Goal: Task Accomplishment & Management: Complete application form

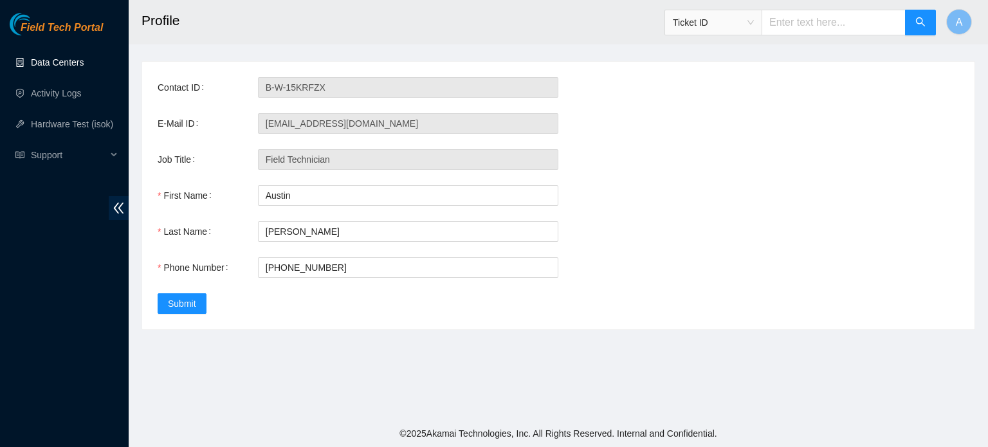
click at [84, 68] on link "Data Centers" at bounding box center [57, 62] width 53 height 10
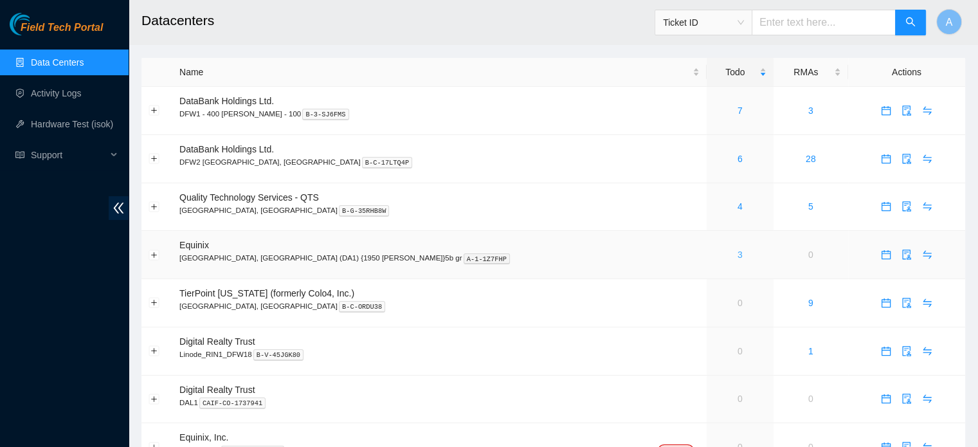
click at [738, 254] on link "3" at bounding box center [740, 255] width 5 height 10
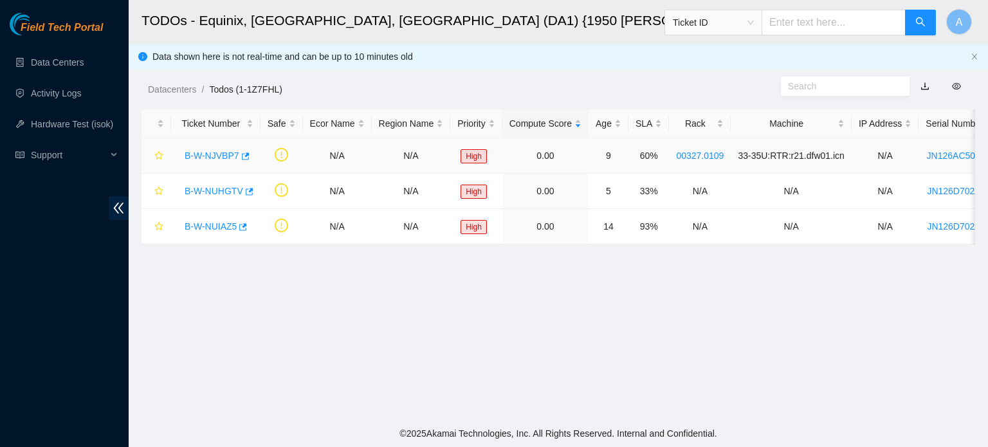
click at [190, 158] on link "B-W-NJVBP7" at bounding box center [212, 156] width 55 height 10
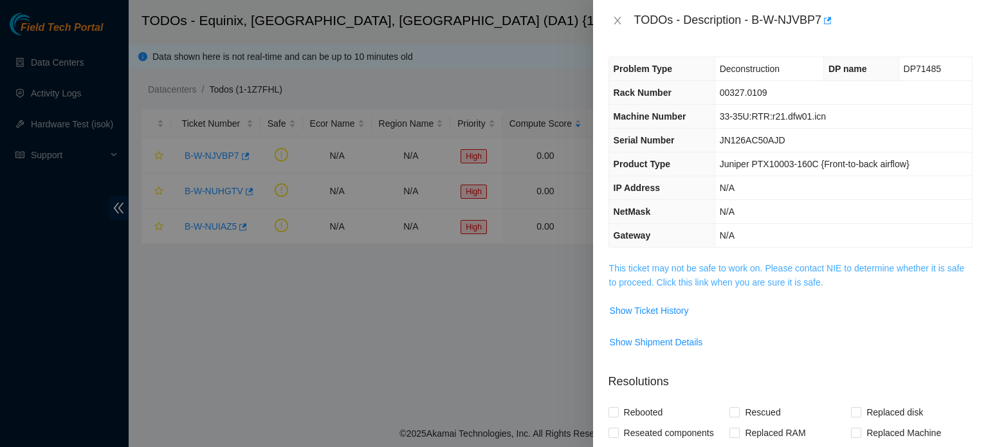
click at [677, 285] on link "This ticket may not be safe to work on. Please contact NIE to determine whether…" at bounding box center [786, 275] width 355 height 24
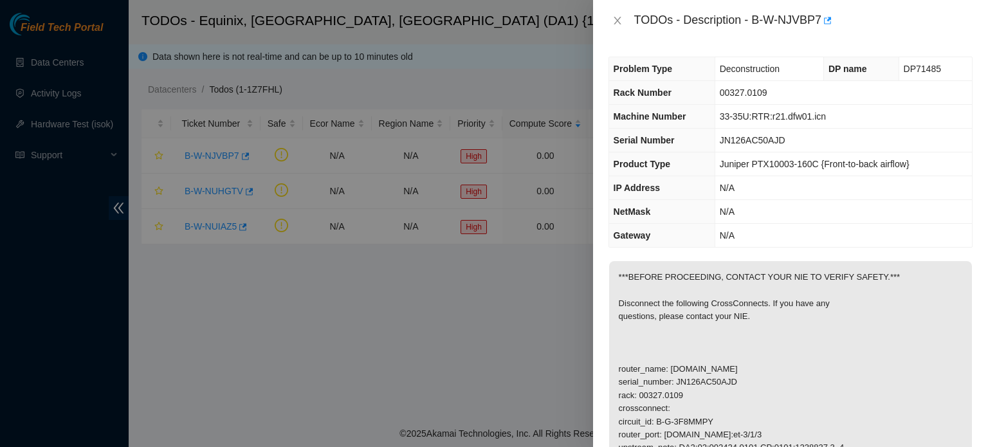
scroll to position [355, 0]
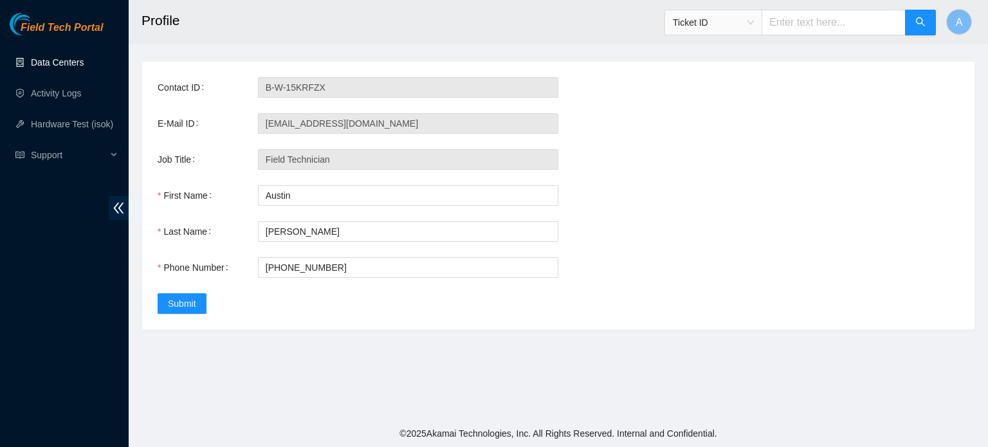
click at [80, 57] on link "Data Centers" at bounding box center [57, 62] width 53 height 10
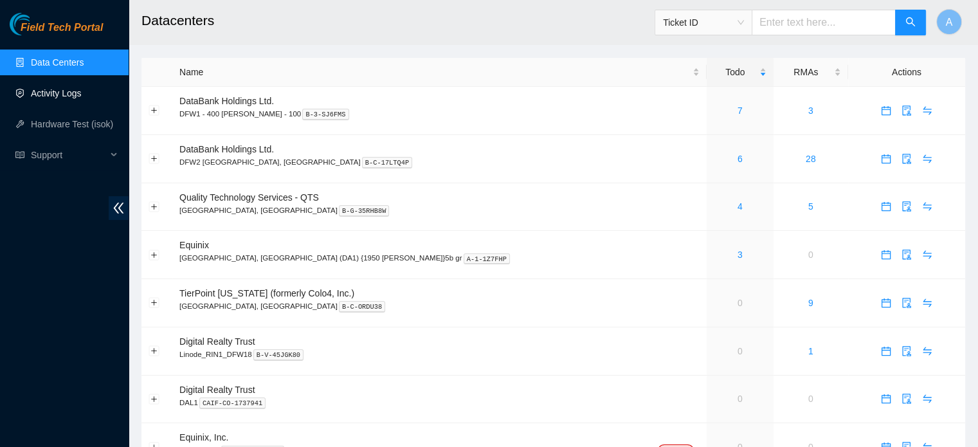
click at [72, 89] on link "Activity Logs" at bounding box center [56, 93] width 51 height 10
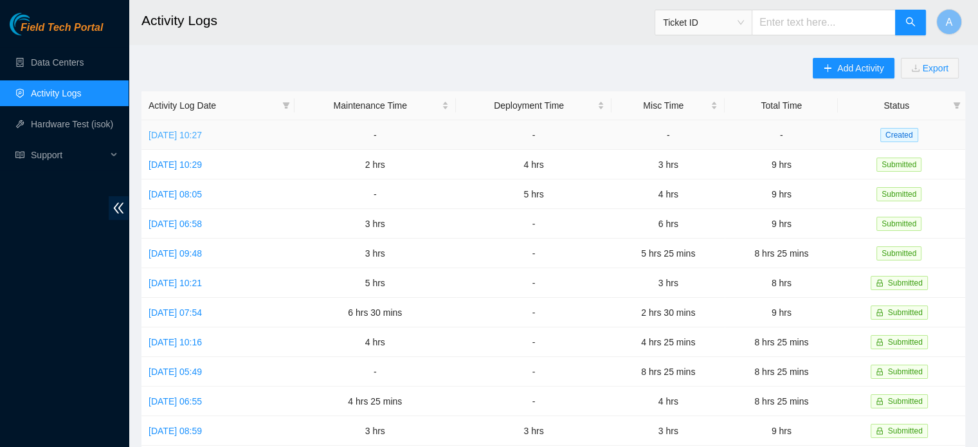
click at [202, 133] on link "[DATE] 10:27" at bounding box center [175, 135] width 53 height 10
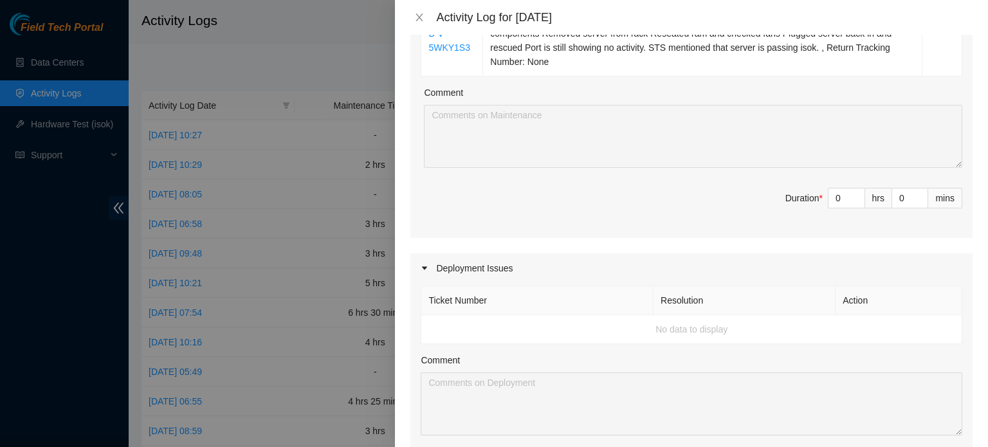
scroll to position [278, 0]
type input "1"
click at [854, 190] on span "up" at bounding box center [858, 192] width 8 height 8
type input "2"
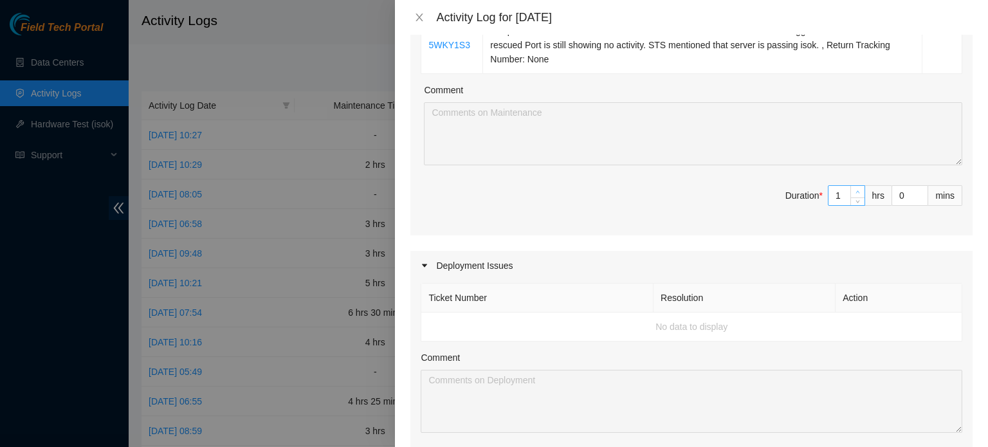
type input "2"
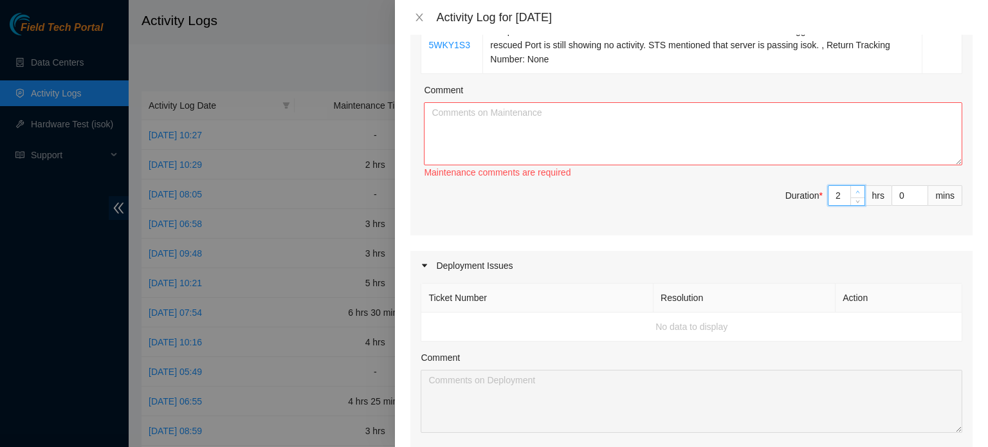
click at [854, 190] on span "up" at bounding box center [858, 192] width 8 height 8
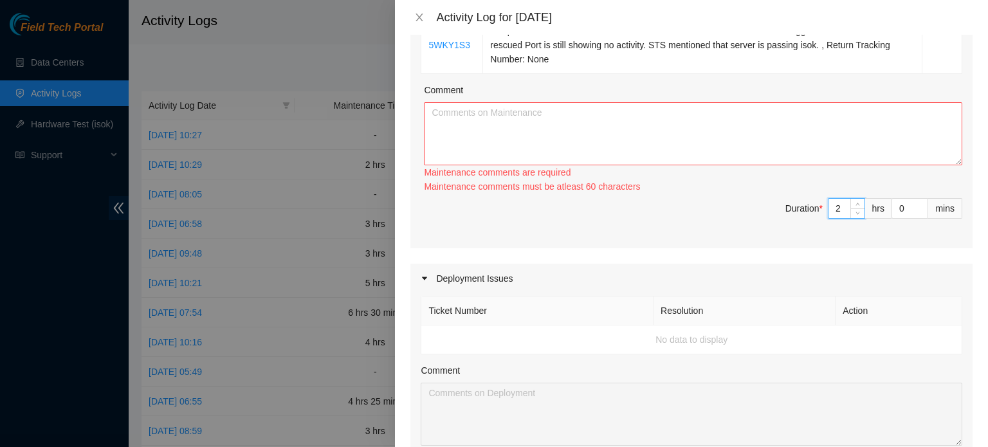
scroll to position [174, 0]
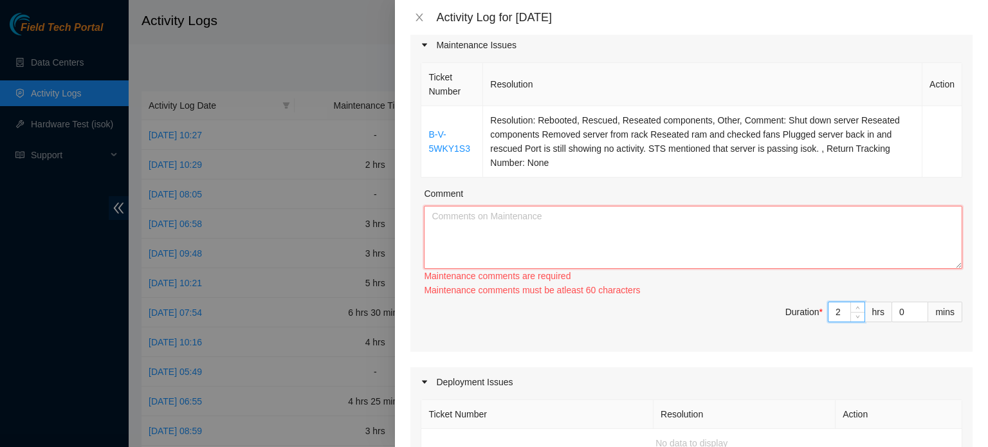
click at [698, 261] on textarea "Comment" at bounding box center [693, 237] width 538 height 63
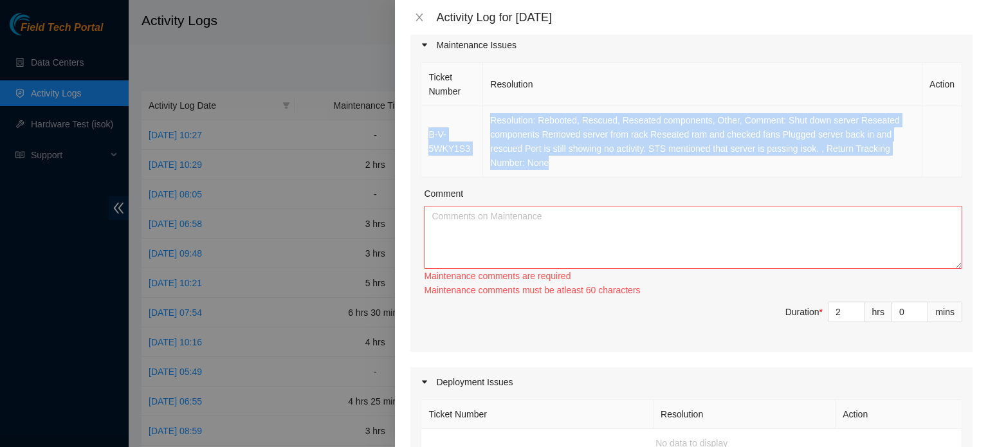
drag, startPoint x: 430, startPoint y: 116, endPoint x: 903, endPoint y: 161, distance: 475.6
click at [903, 161] on tr "B-V-5WKY1S3 Resolution: Rebooted, Rescued, Reseated components, Other, Comment:…" at bounding box center [691, 141] width 541 height 71
copy tr "B-V-5WKY1S3 Resolution: Rebooted, Rescued, Reseated components, Other, Comment:…"
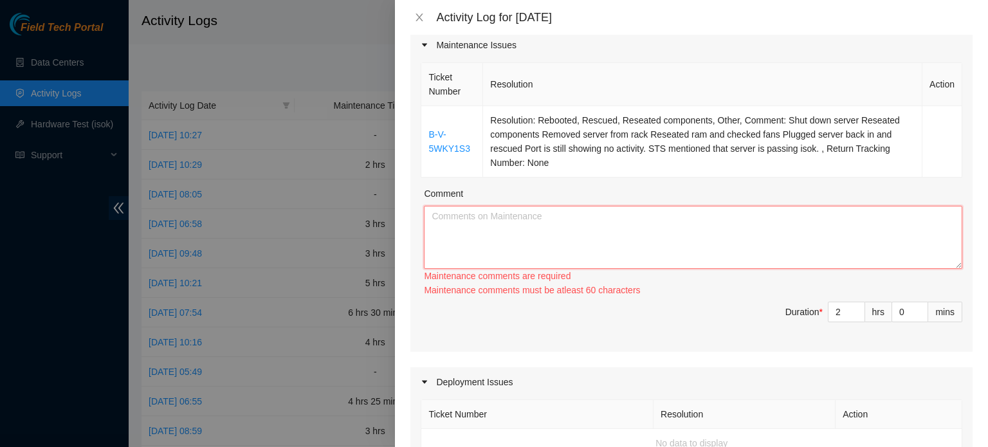
click at [702, 215] on textarea "Comment" at bounding box center [693, 237] width 538 height 63
paste textarea "B-V-5WKY1S3 Resolution: Rebooted, Rescued, Reseated components, Other, Comment:…"
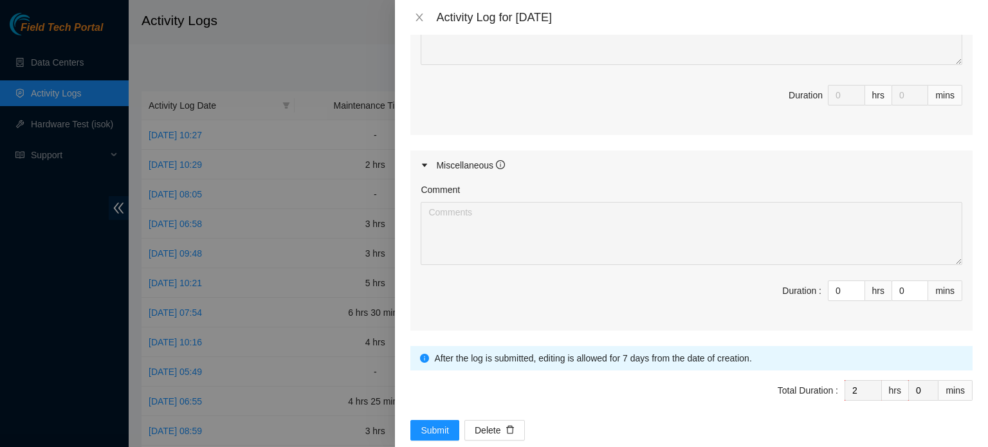
scroll to position [666, 0]
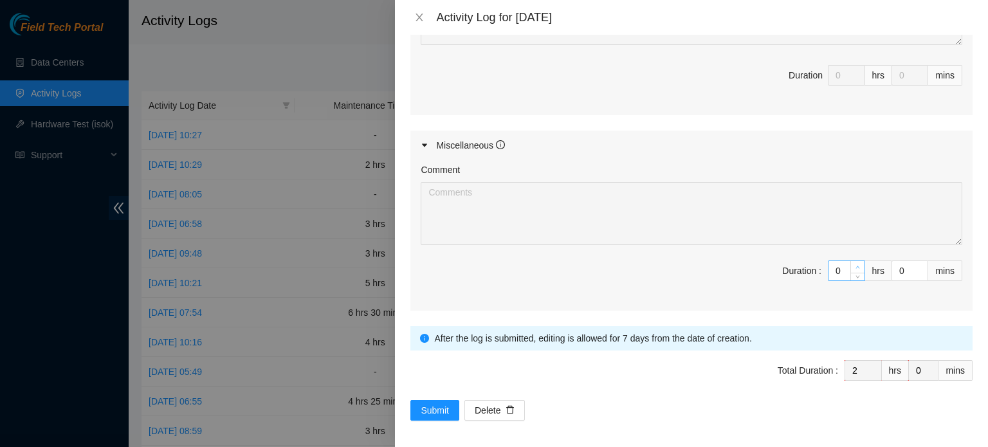
type textarea "B-V-5WKY1S3 Resolution: Rebooted, Rescued, Reseated components, Other, Comment:…"
type input "1"
type input "3"
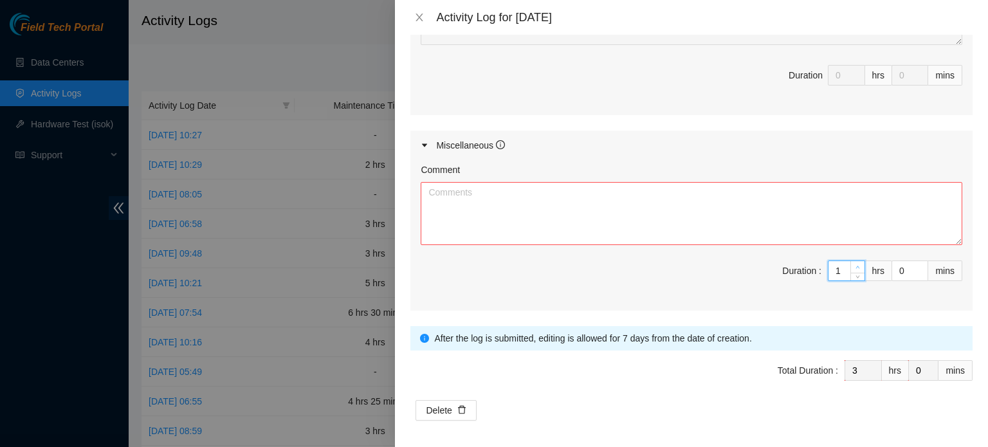
click at [855, 265] on icon "up" at bounding box center [857, 267] width 5 height 5
type input "2"
type input "4"
click at [855, 265] on icon "up" at bounding box center [857, 267] width 5 height 5
click at [753, 209] on textarea "Comment" at bounding box center [692, 213] width 542 height 63
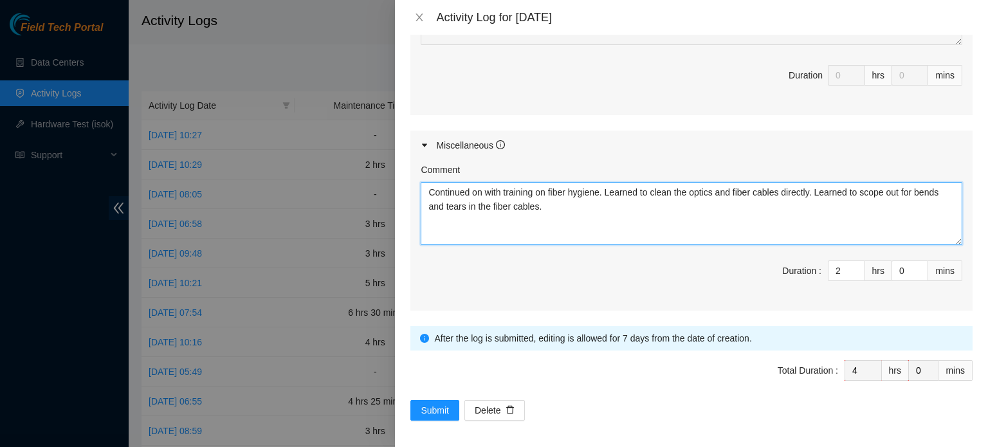
type textarea "Continued on with training on fiber hygiene. Learned to clean the optics and fi…"
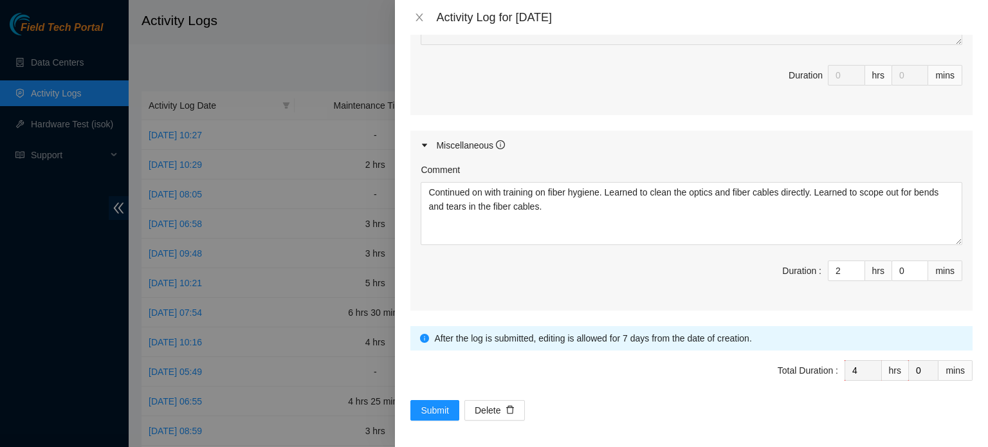
click at [452, 392] on span "Total Duration : 4 hrs 0 mins" at bounding box center [691, 378] width 562 height 36
click at [439, 405] on span "Submit" at bounding box center [435, 410] width 28 height 14
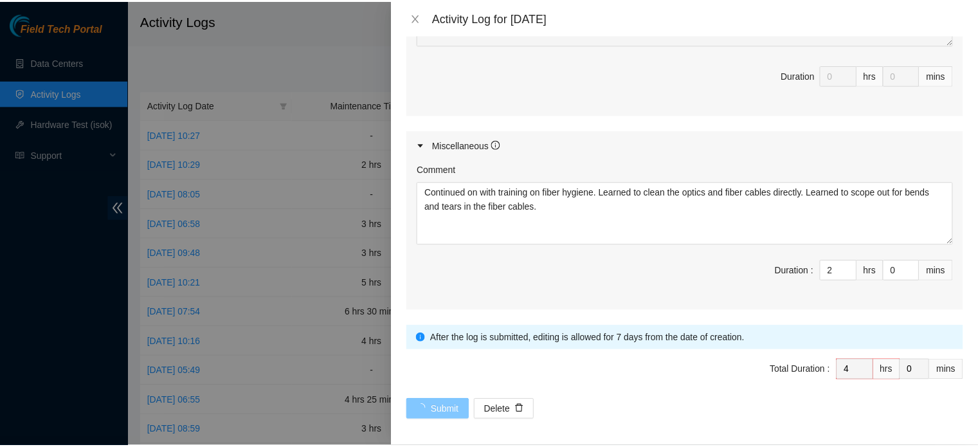
scroll to position [0, 0]
